Goal: Navigation & Orientation: Find specific page/section

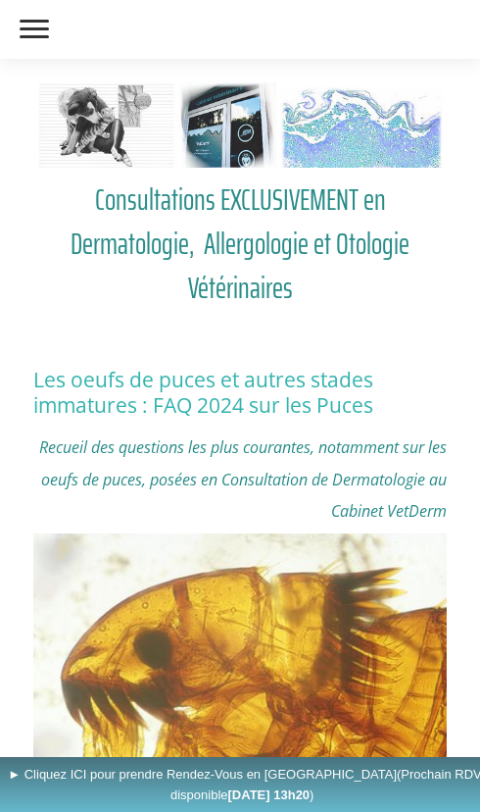
click at [45, 18] on label at bounding box center [34, 29] width 49 height 38
click at [0, 0] on input "checkbox" at bounding box center [0, 0] width 0 height 0
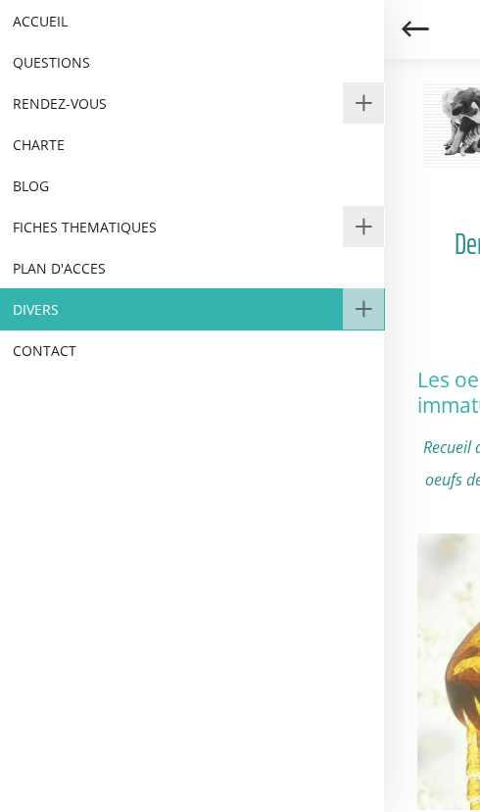
click at [39, 329] on link "DIVERS" at bounding box center [192, 308] width 384 height 41
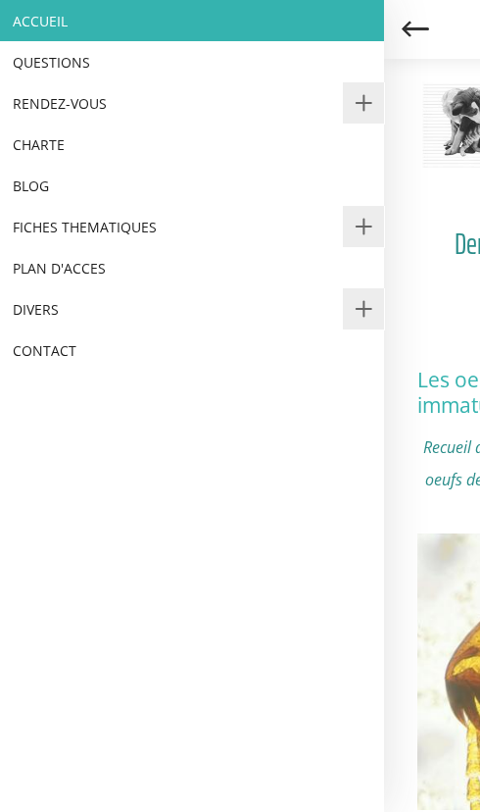
click at [60, 16] on link "ACCUEIL" at bounding box center [192, 20] width 384 height 41
